Goal: Task Accomplishment & Management: Manage account settings

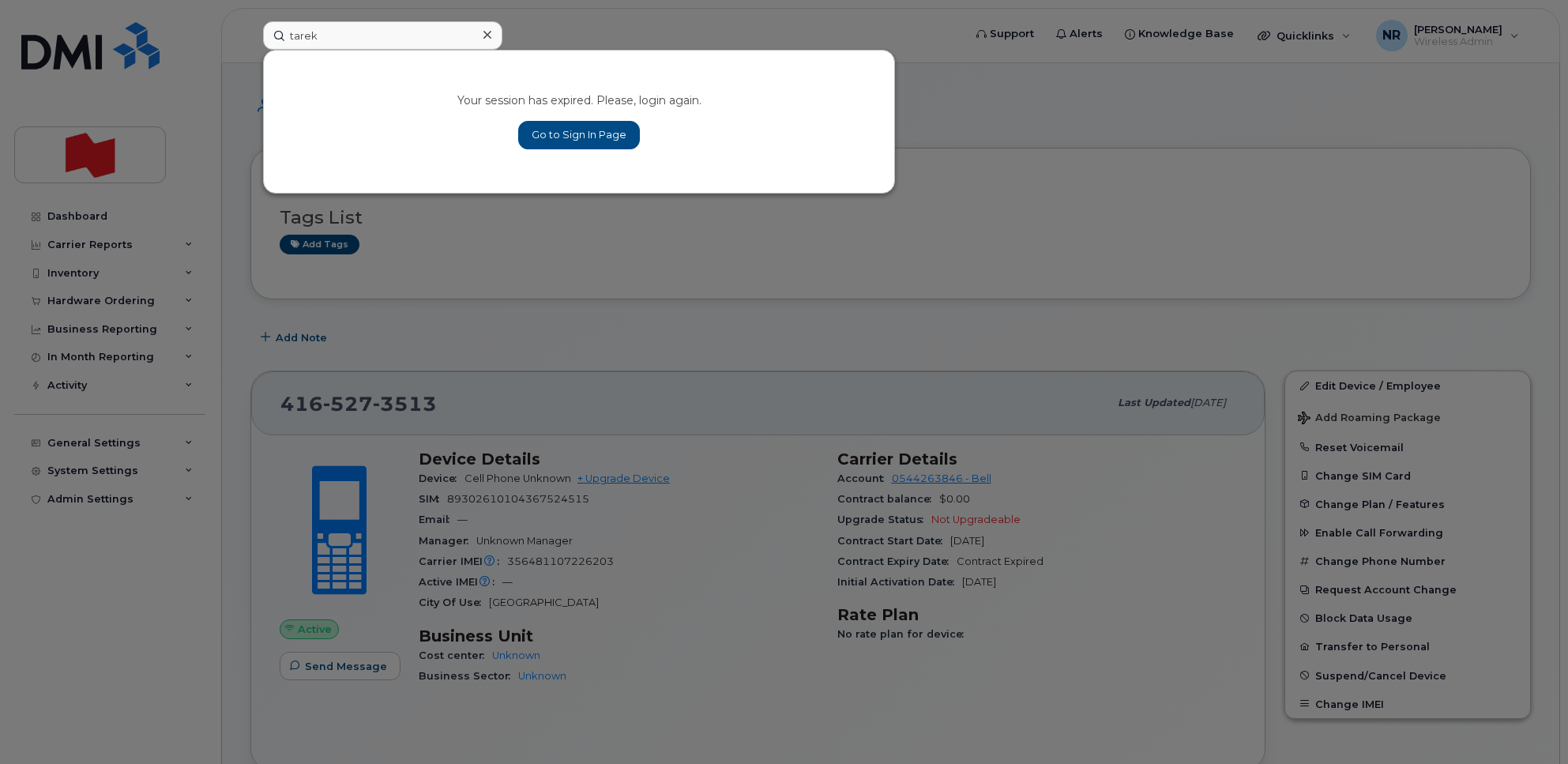
type input "tarek"
click at [546, 135] on link "Go to Sign In Page" at bounding box center [579, 135] width 122 height 29
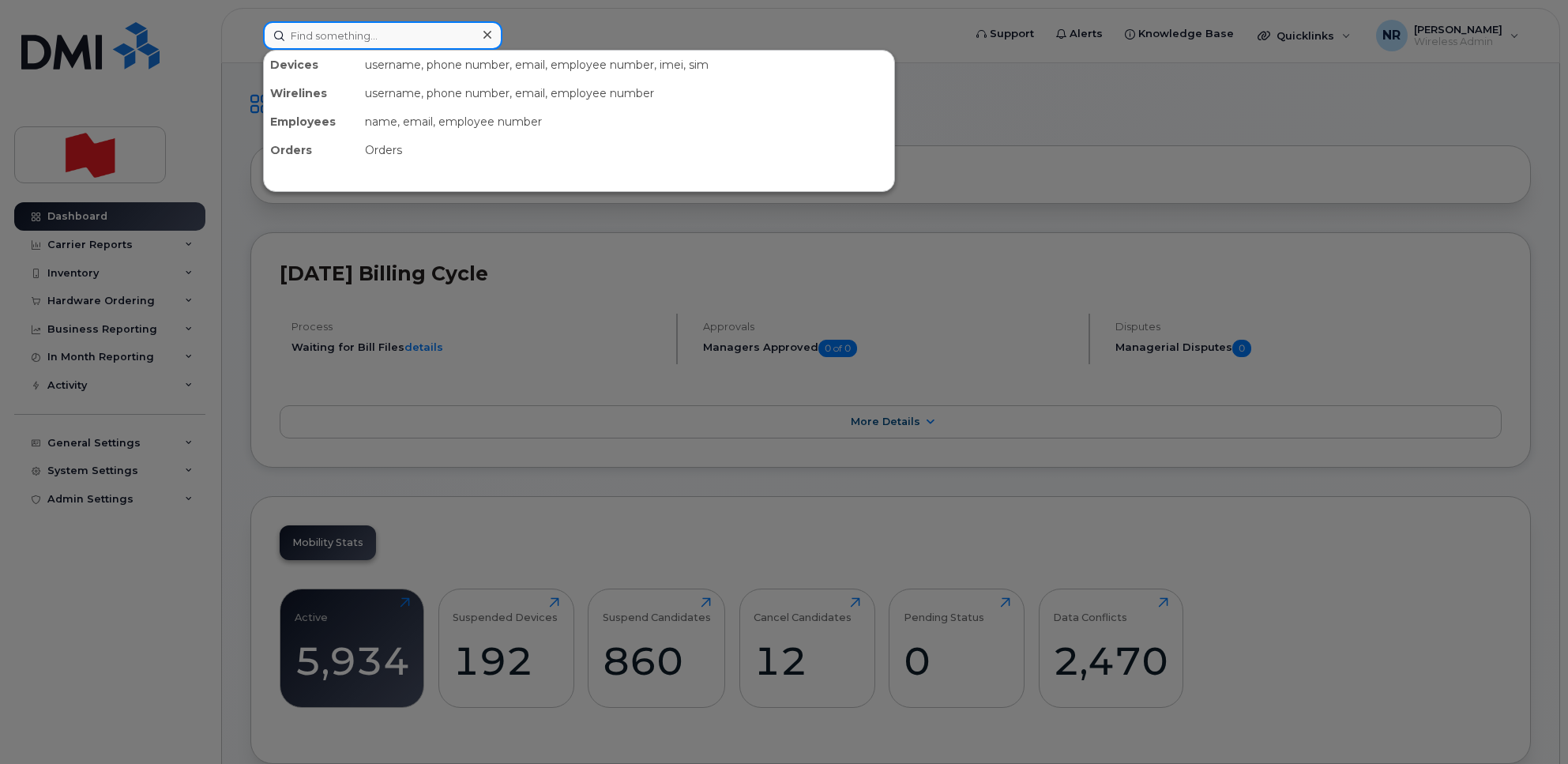
click at [387, 26] on input at bounding box center [383, 35] width 240 height 29
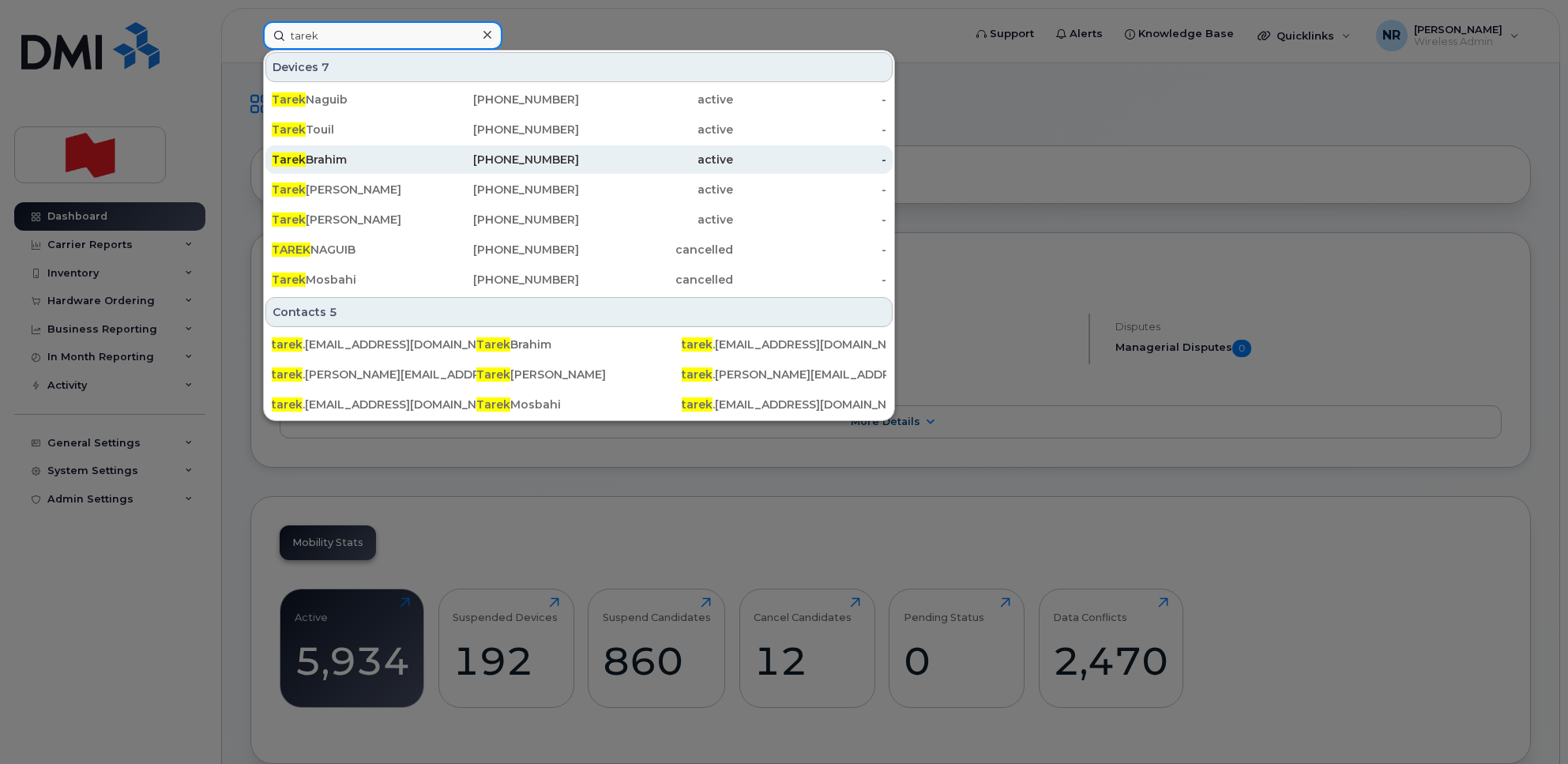
type input "tarek"
click at [308, 160] on div "Tarek Brahim" at bounding box center [348, 159] width 154 height 16
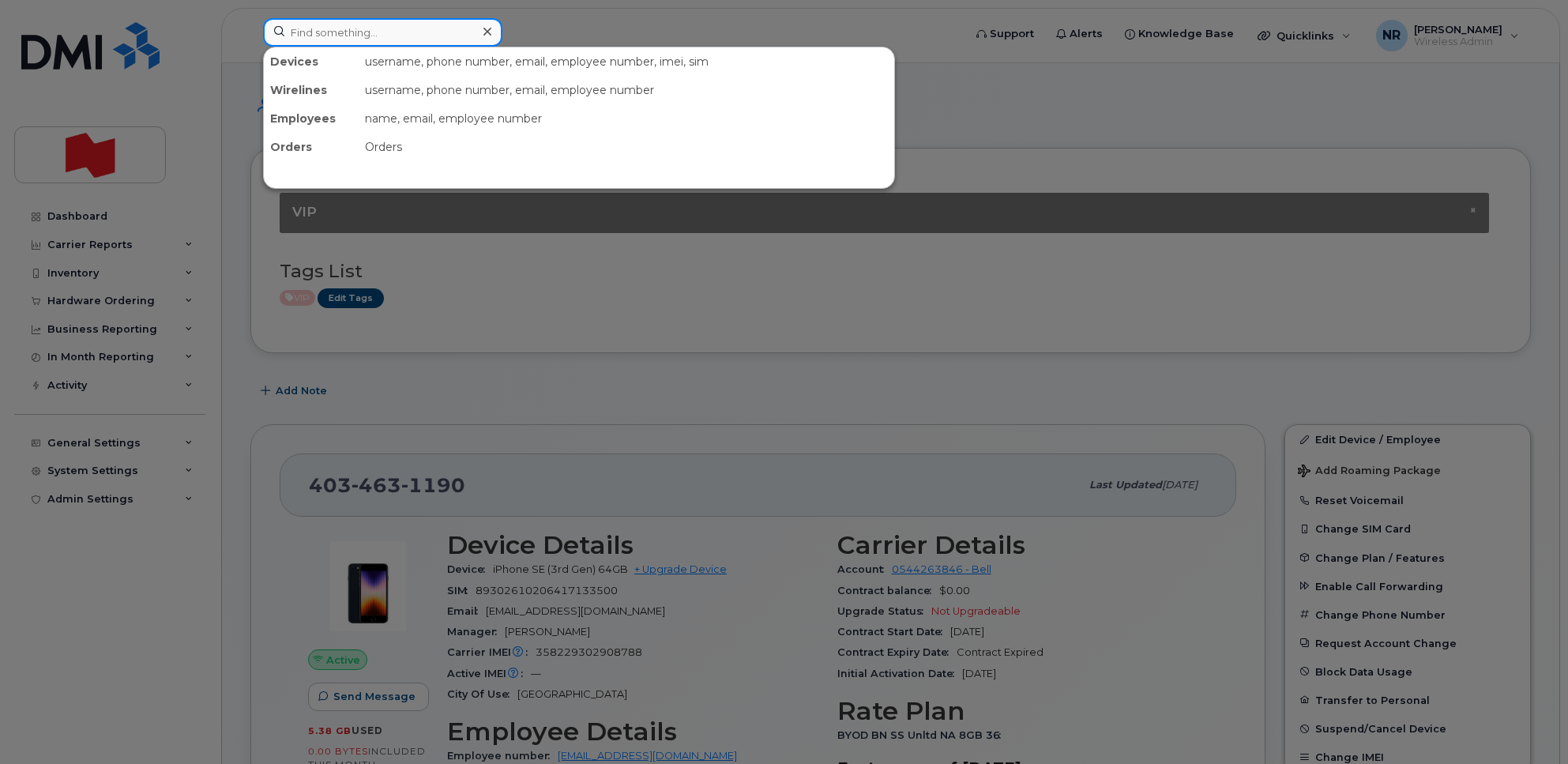
click at [423, 30] on input at bounding box center [383, 33] width 240 height 29
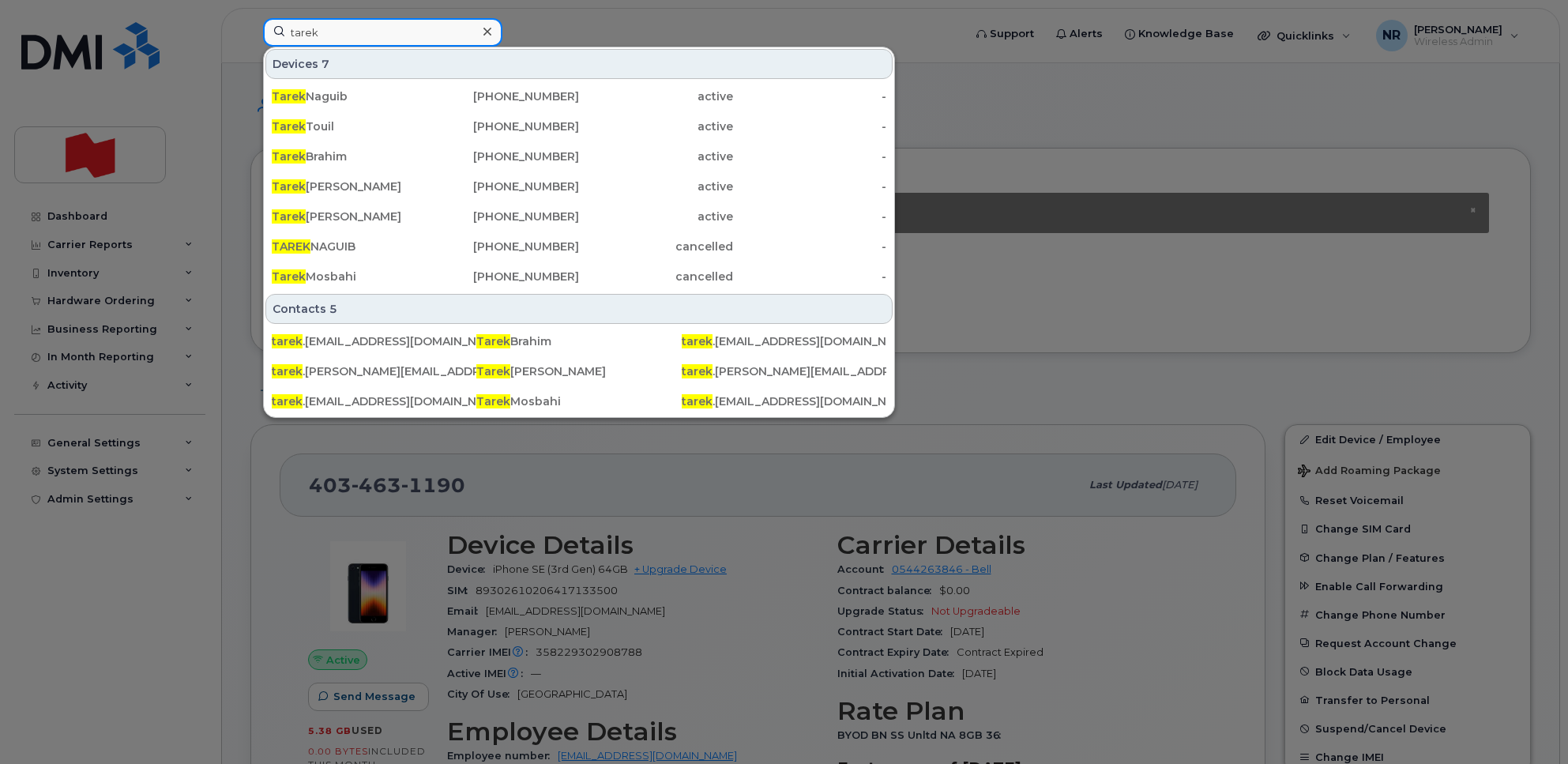
drag, startPoint x: 373, startPoint y: 34, endPoint x: 227, endPoint y: 32, distance: 146.0
click at [251, 32] on div "tarek Devices 7 Tarek Naguib 416-770-3057 active - Tarek Touil 438-465-5267 act…" at bounding box center [608, 35] width 715 height 34
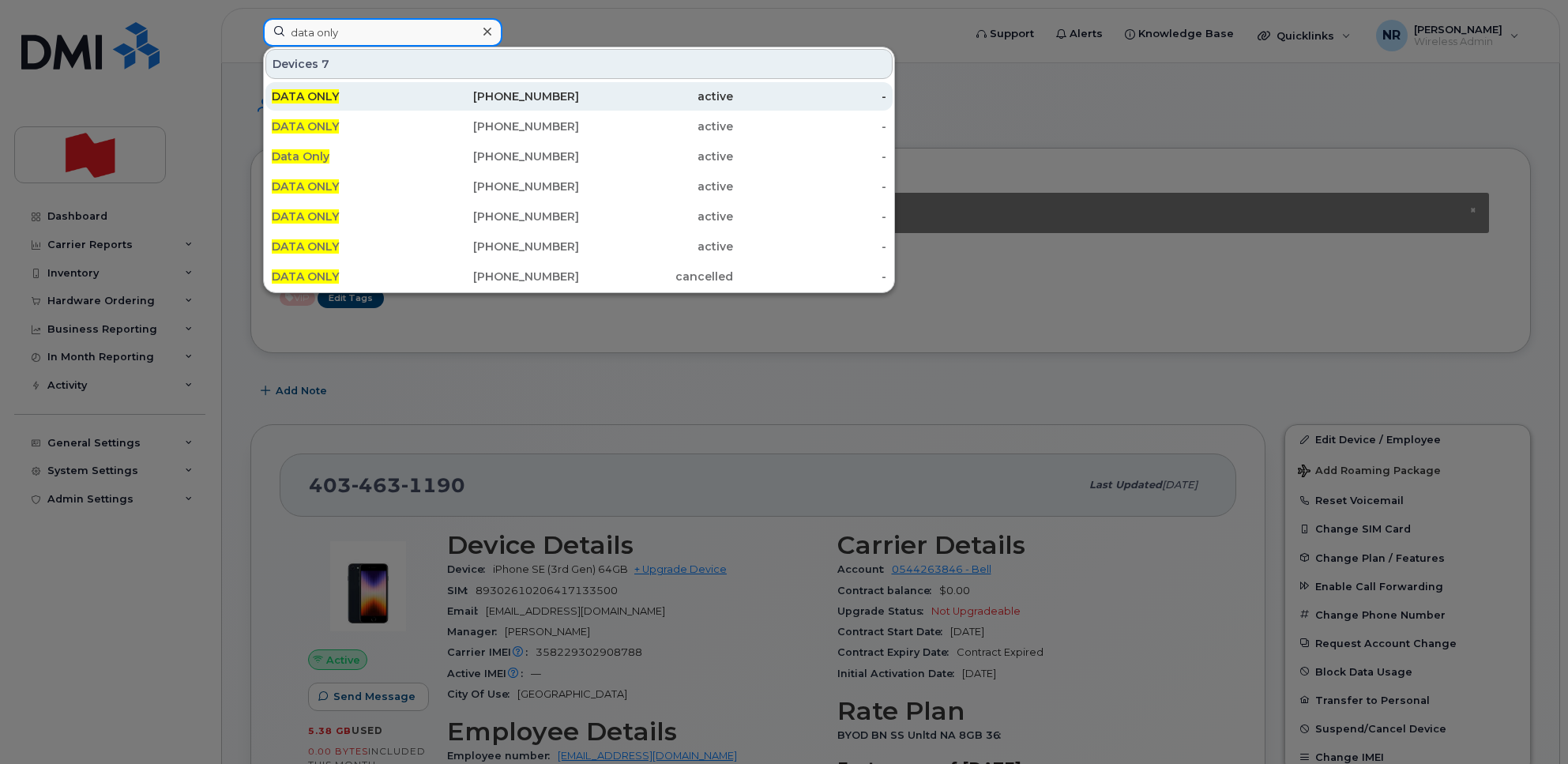
type input "data only"
click at [296, 95] on span "DATA ONLY" at bounding box center [305, 96] width 67 height 14
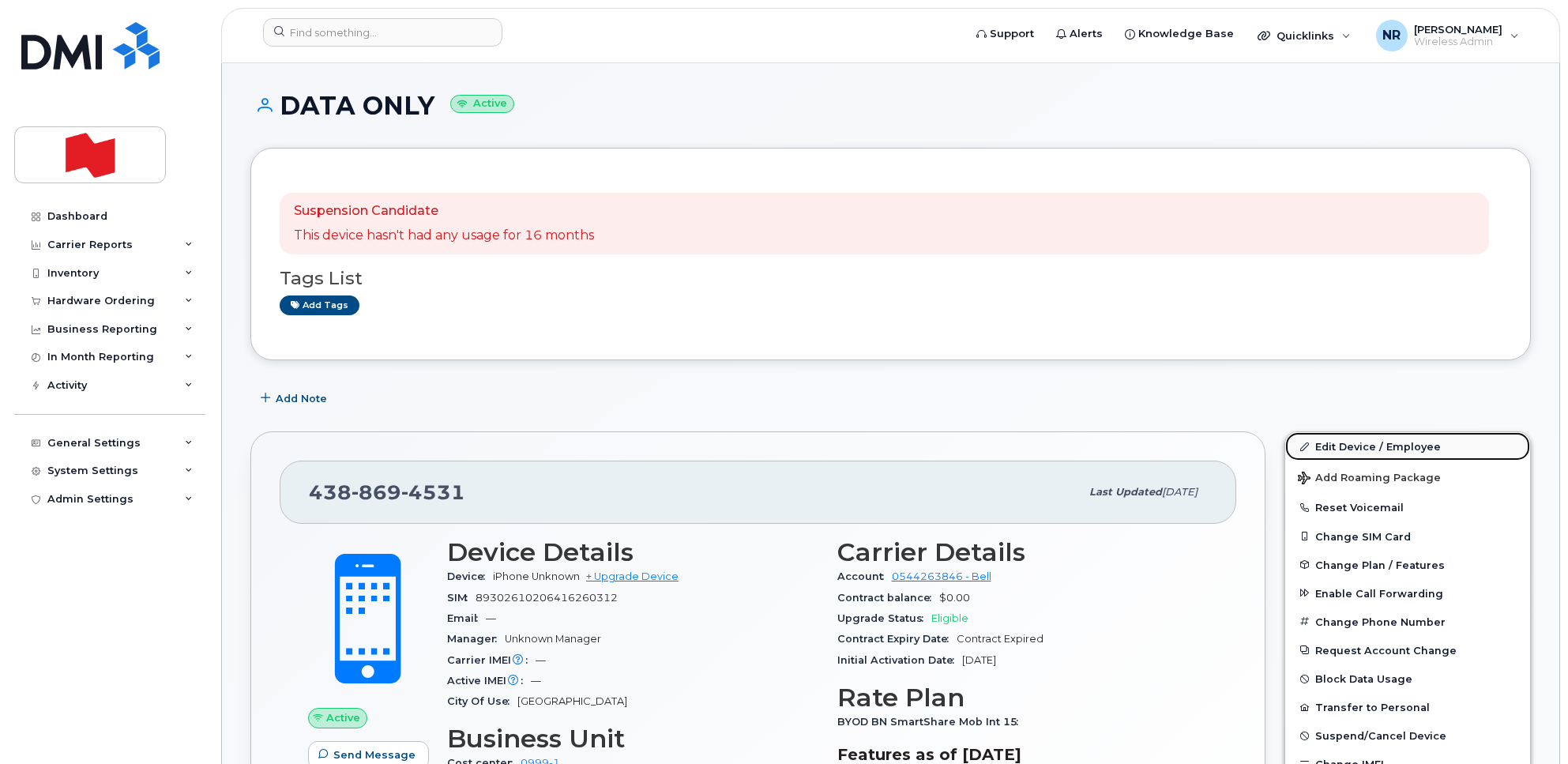
click at [1356, 445] on link "Edit Device / Employee" at bounding box center [1407, 447] width 245 height 29
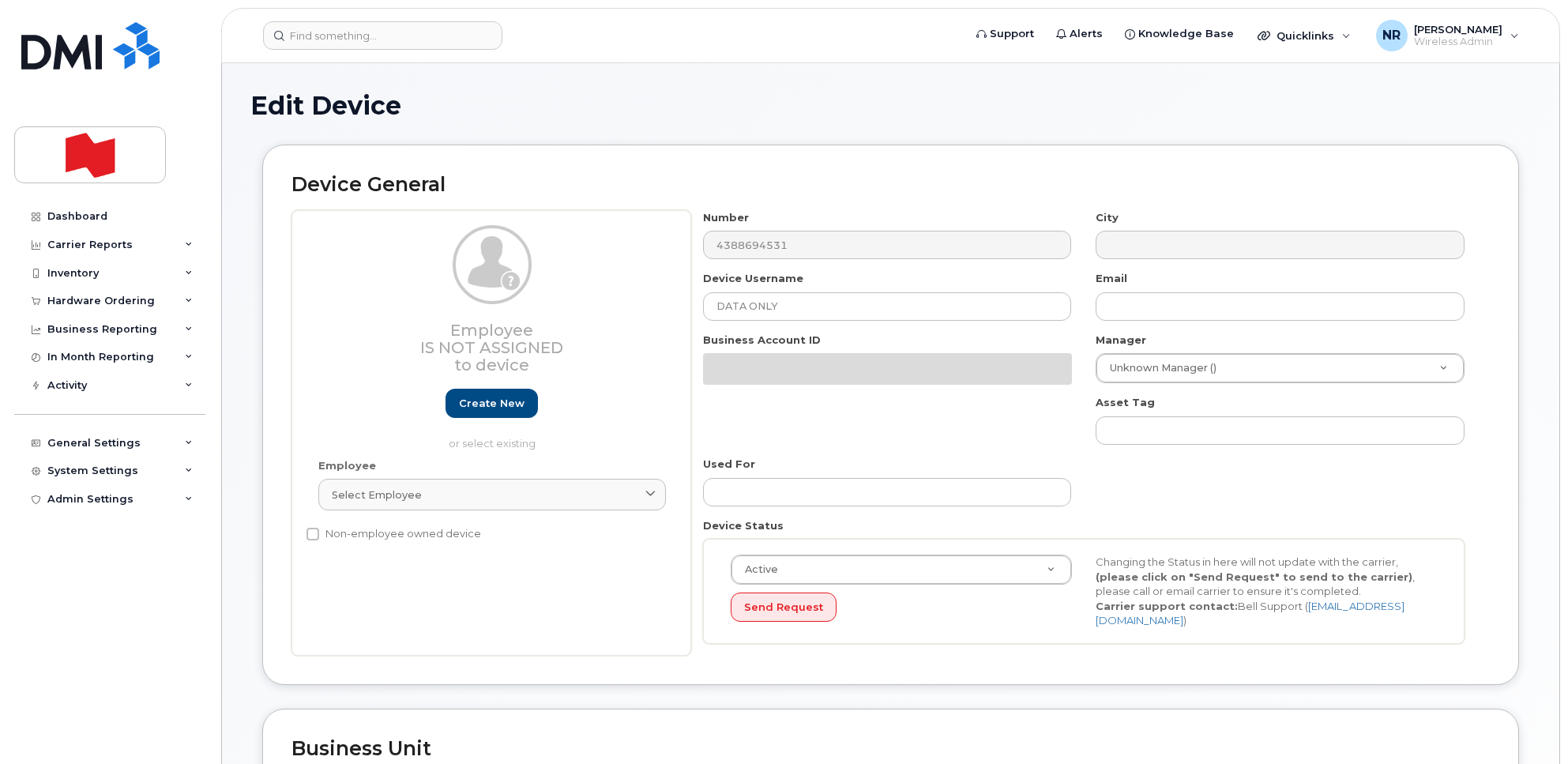
select select "22916206"
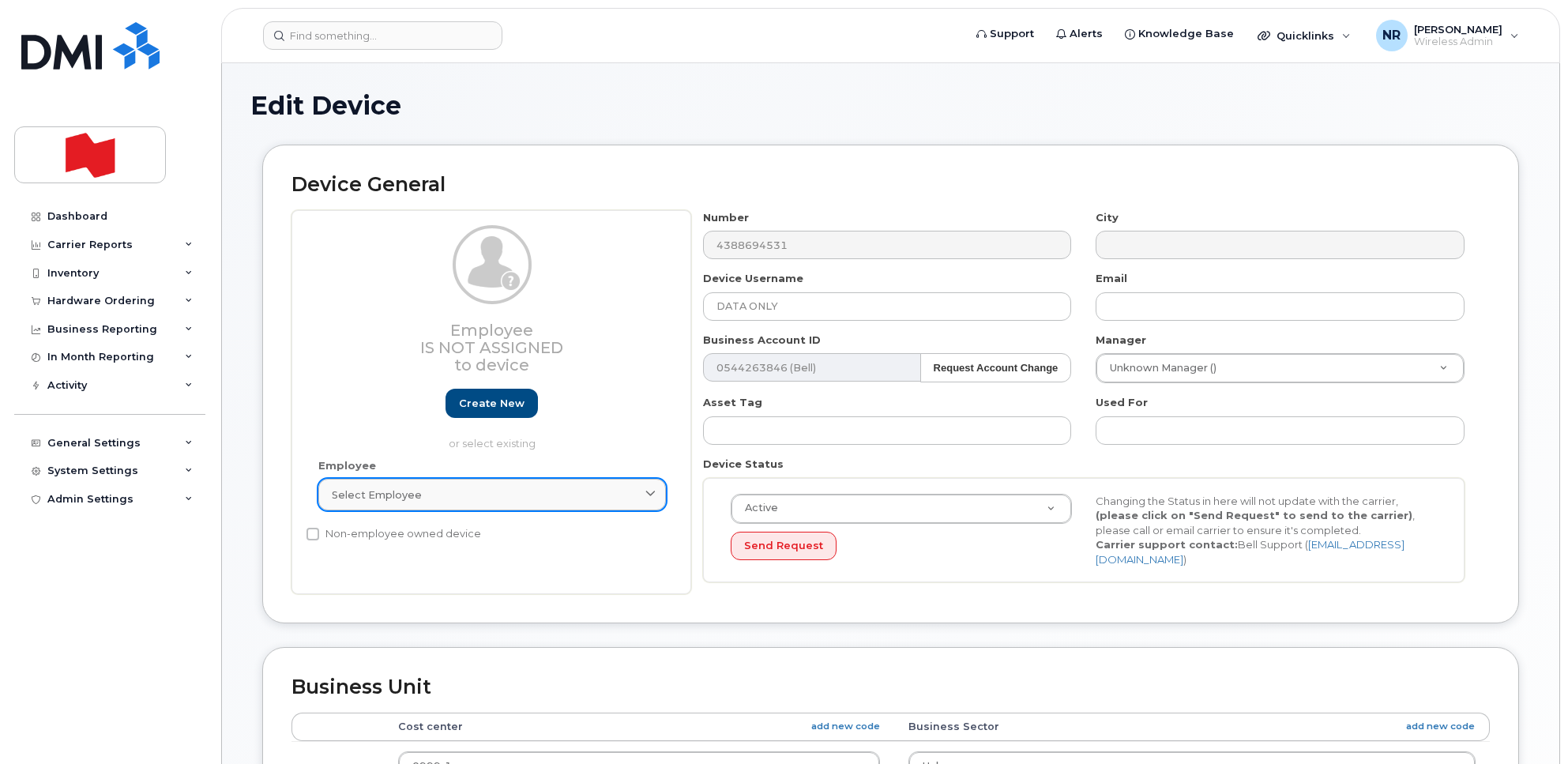
click at [423, 495] on div "Select employee" at bounding box center [492, 496] width 320 height 15
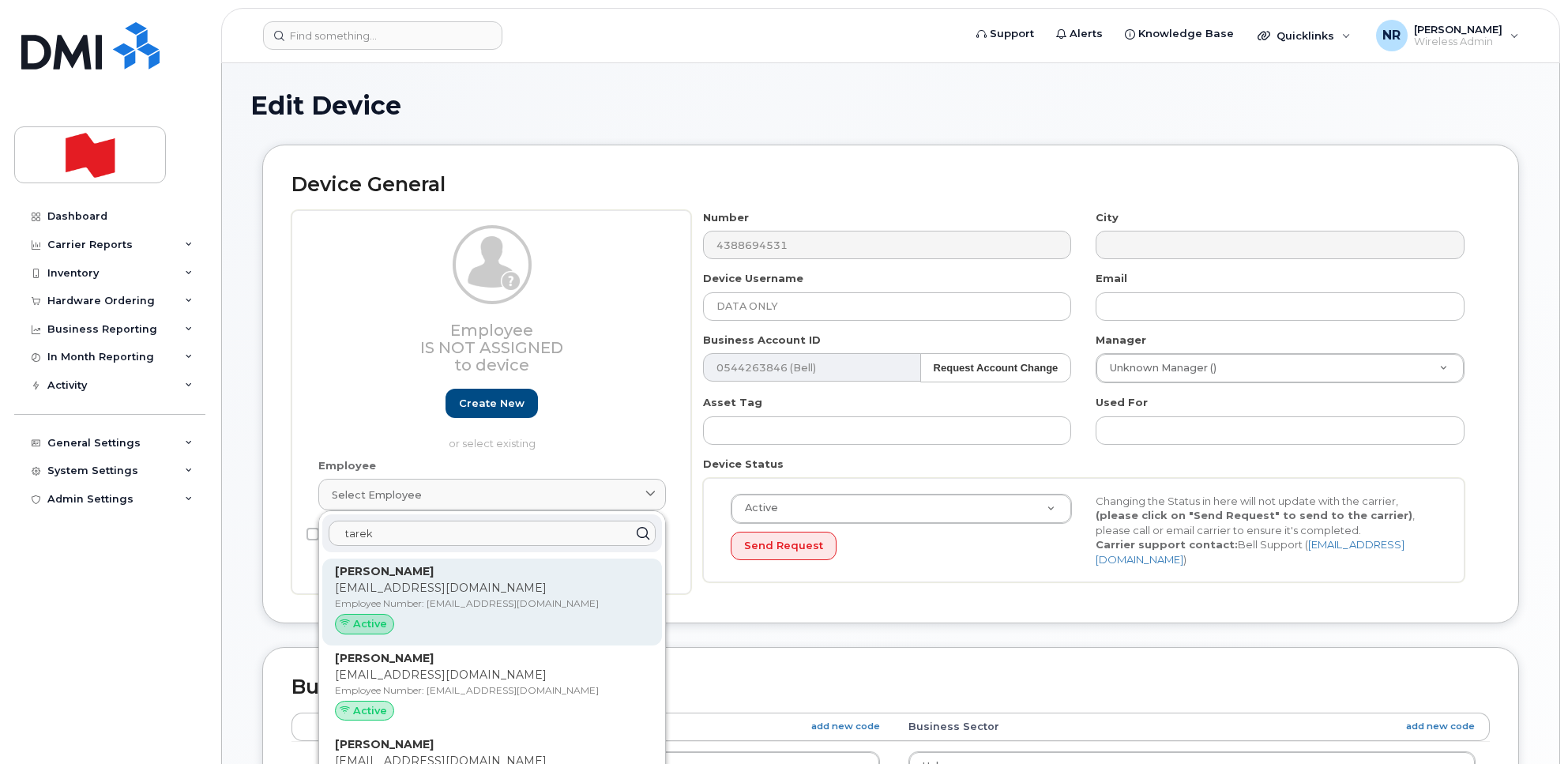
type input "tarek"
click at [397, 586] on p "[EMAIL_ADDRESS][DOMAIN_NAME]" at bounding box center [492, 588] width 315 height 17
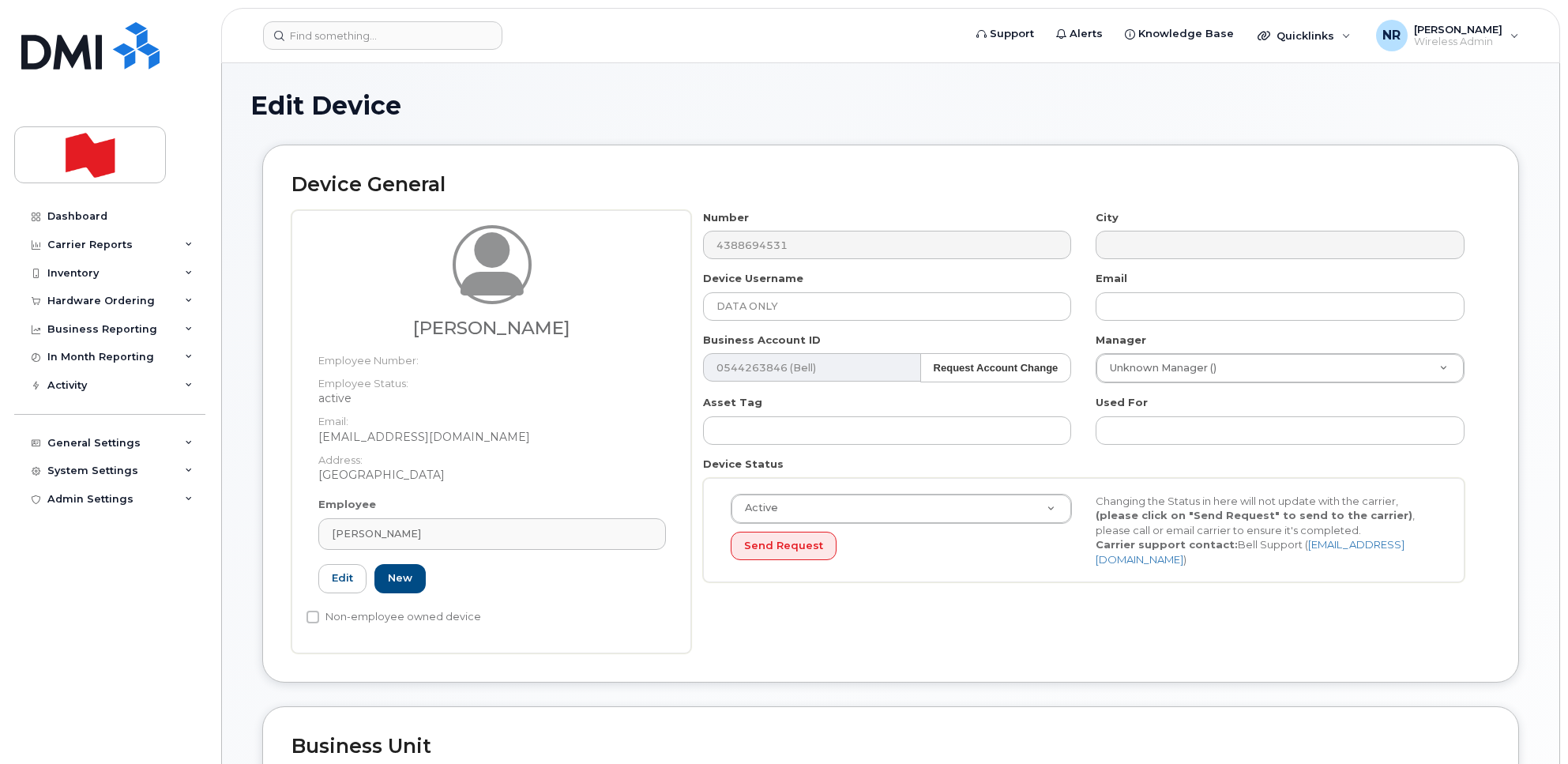
type input "[EMAIL_ADDRESS][DOMAIN_NAME]"
type input "[PERSON_NAME]"
type input "[EMAIL_ADDRESS][DOMAIN_NAME]"
type input "22916314"
select select "22917073"
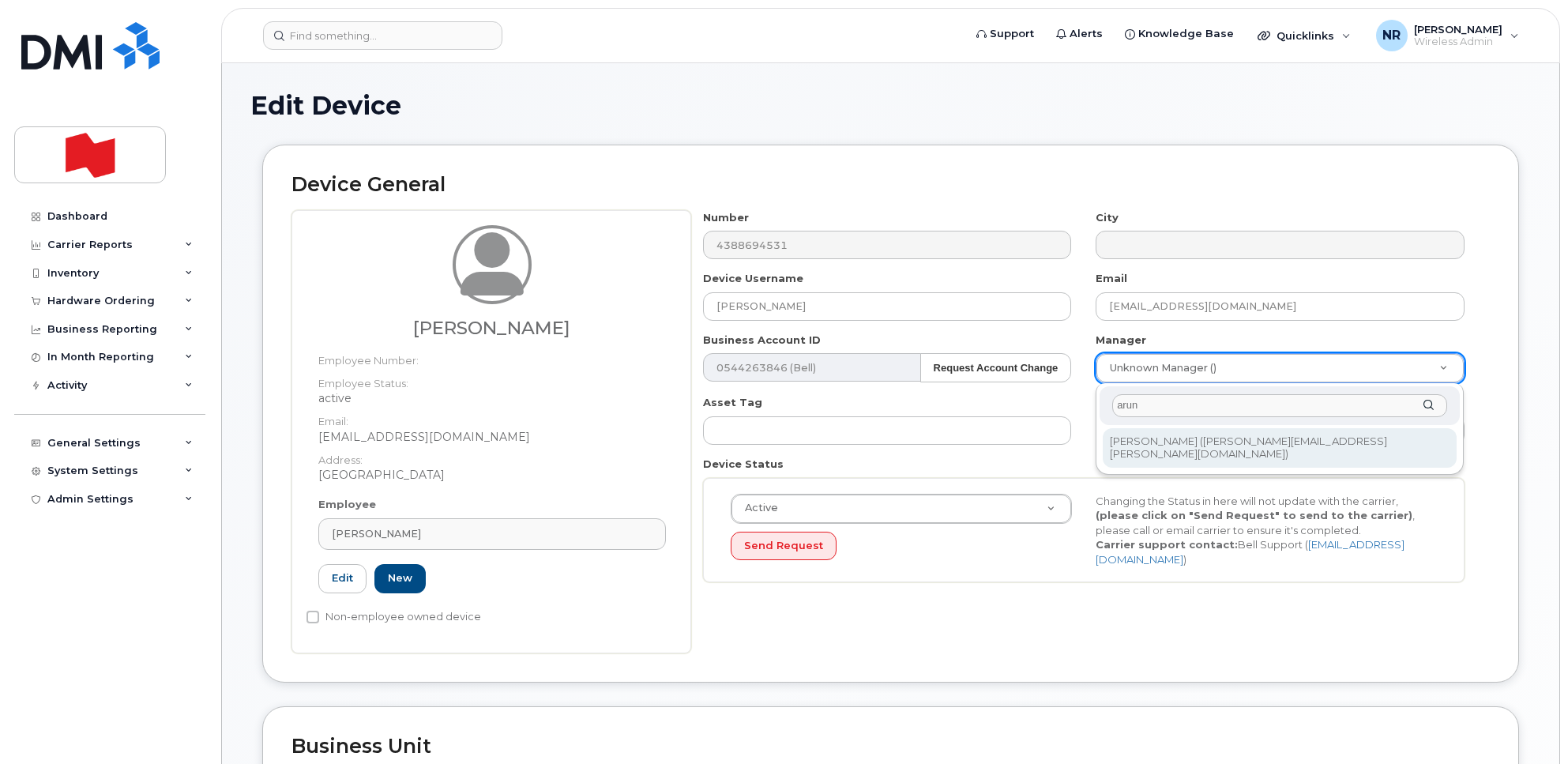
type input "arun"
type input "1920323"
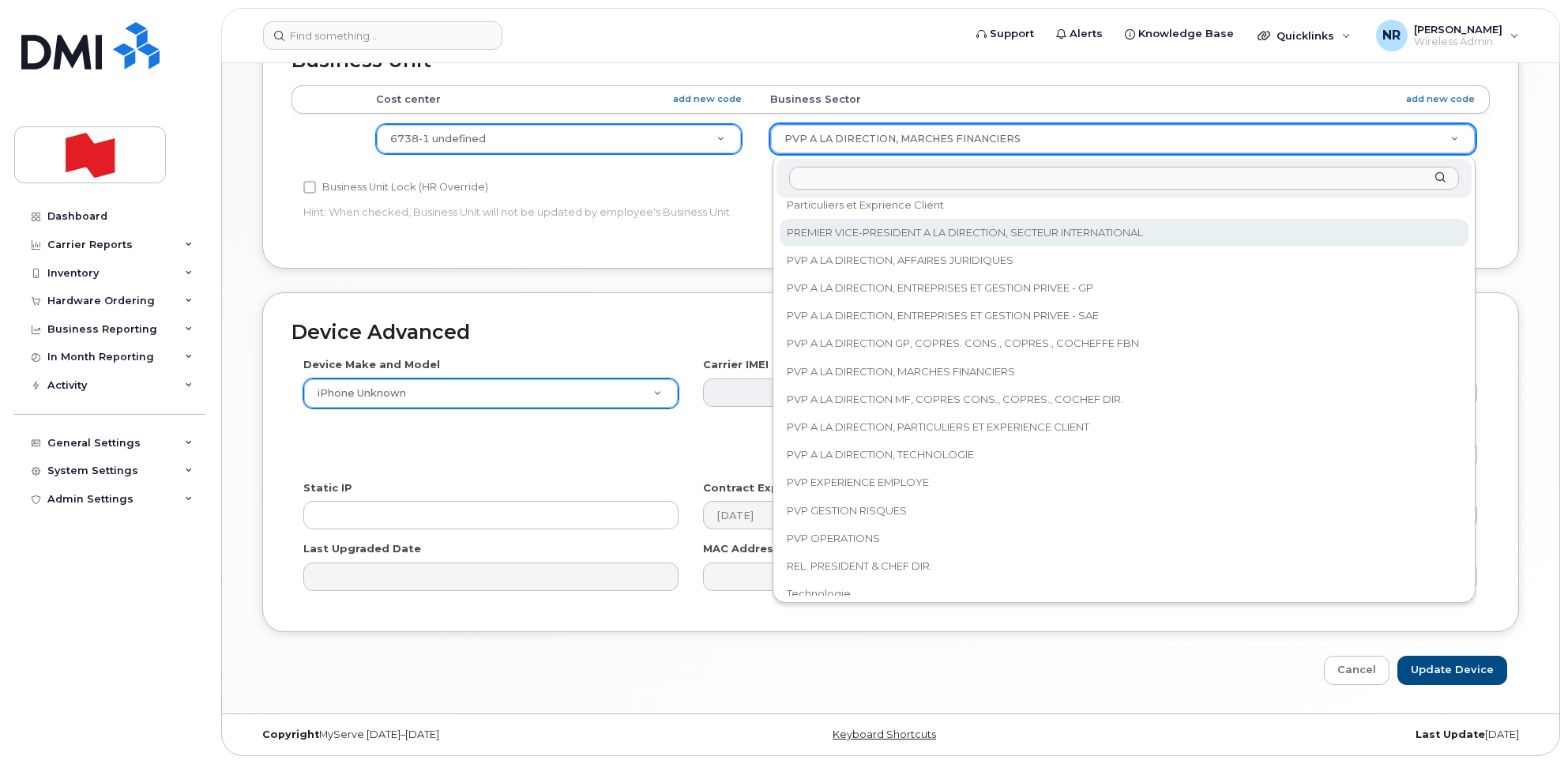
scroll to position [617, 0]
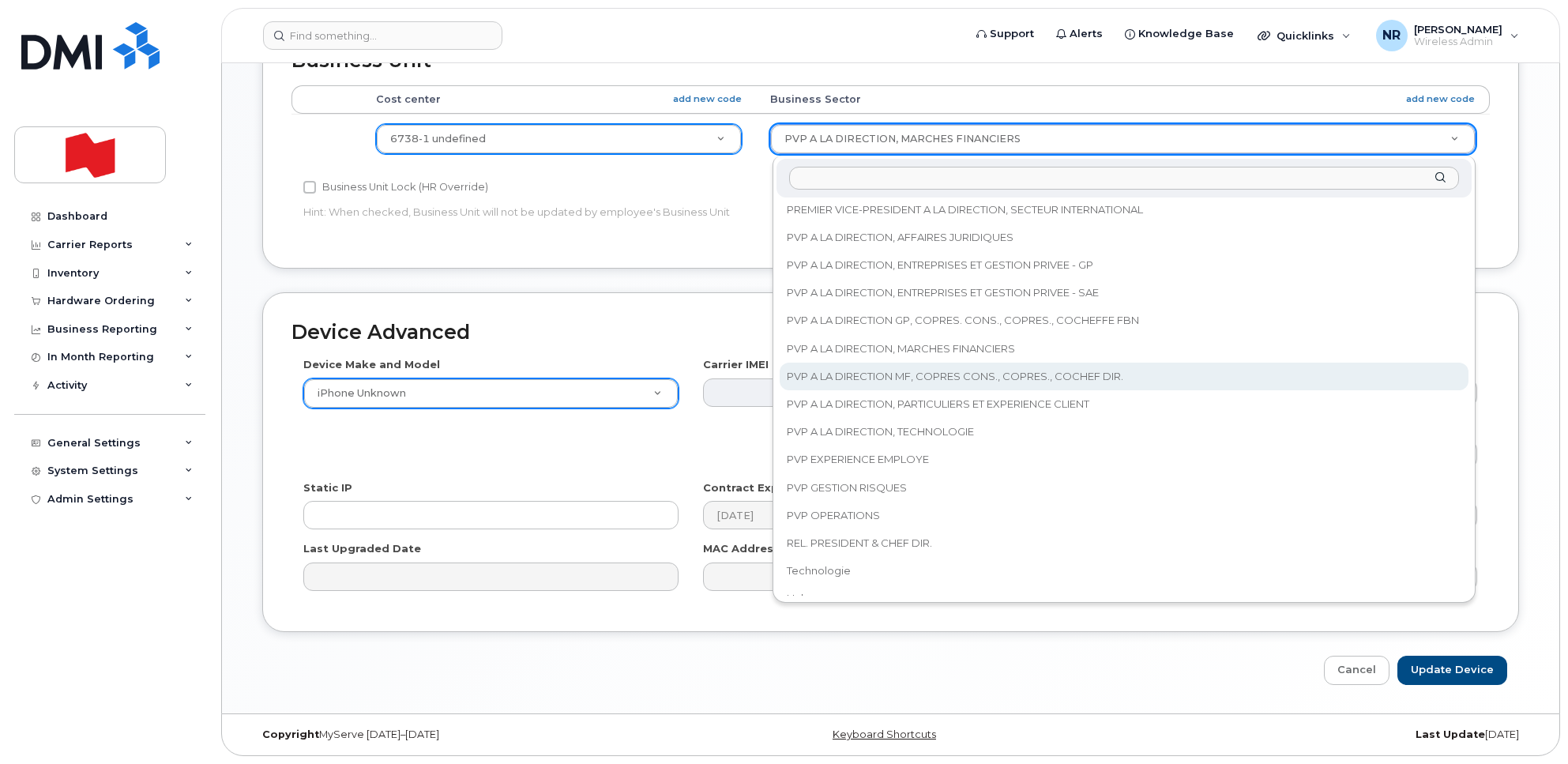
select select "25594327"
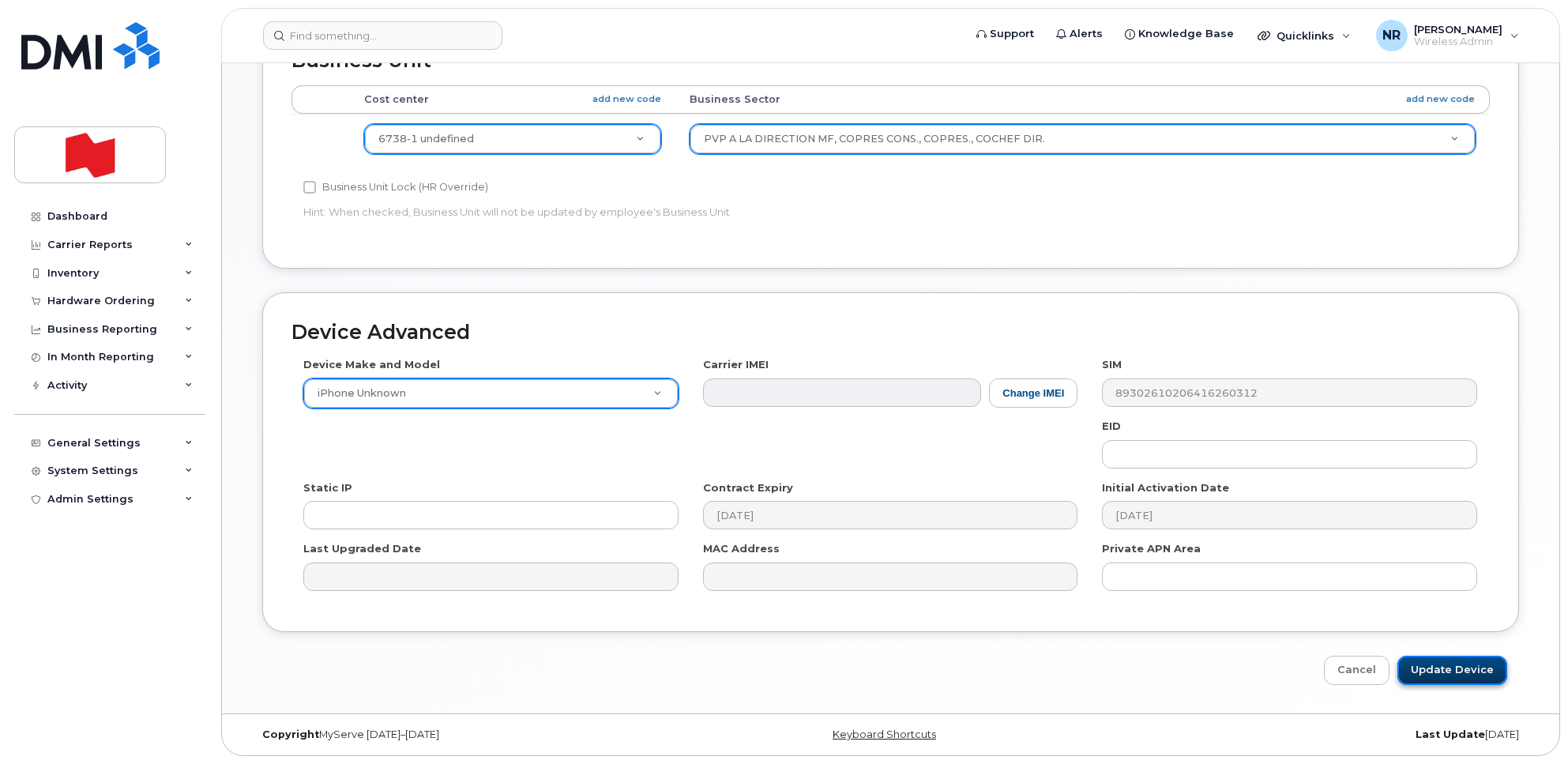
click at [1444, 671] on input "Update Device" at bounding box center [1453, 671] width 110 height 29
type input "Saving..."
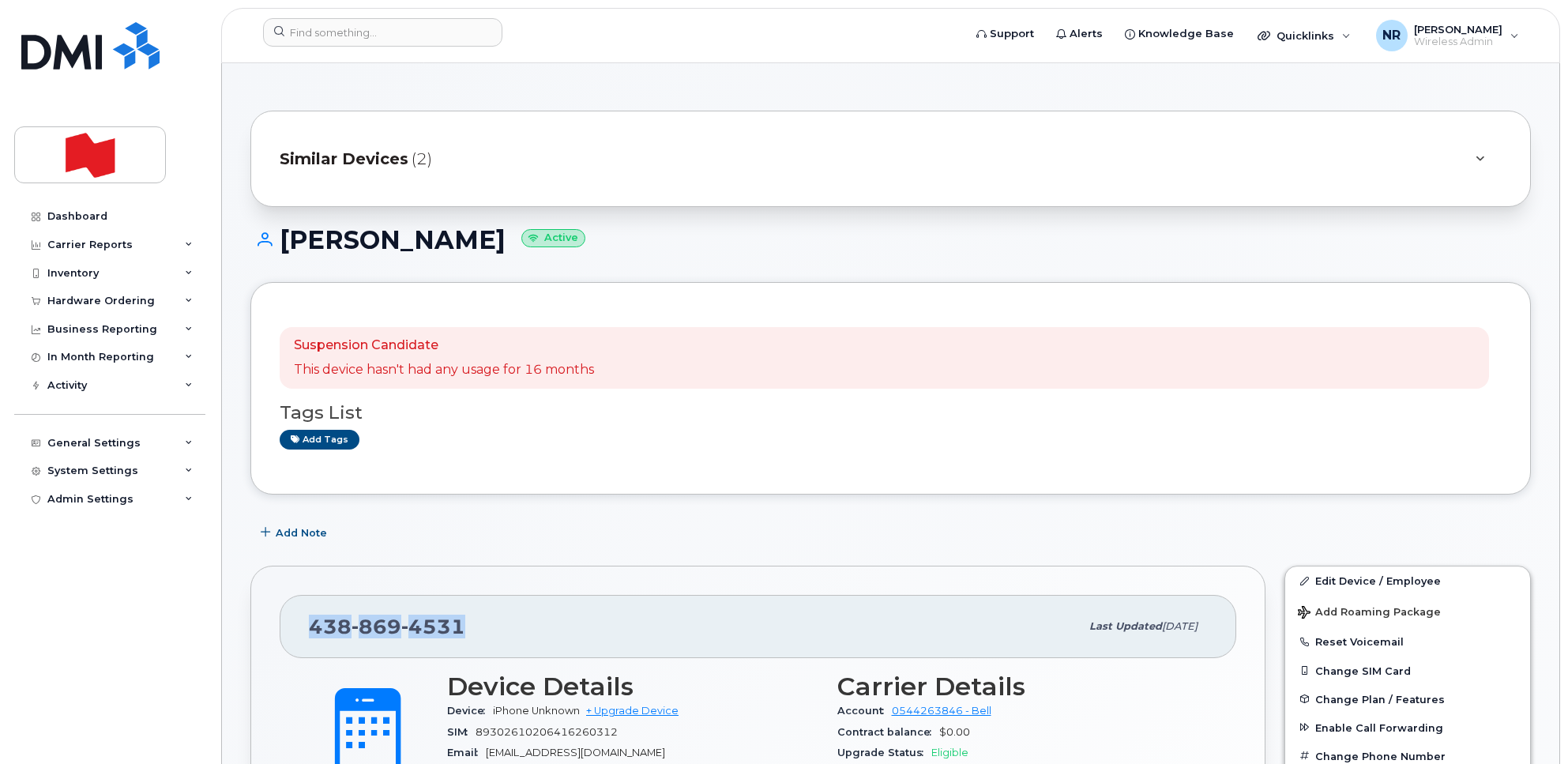
drag, startPoint x: 461, startPoint y: 620, endPoint x: 246, endPoint y: 623, distance: 215.0
copy span "438 869 4531"
